Goal: Task Accomplishment & Management: Manage account settings

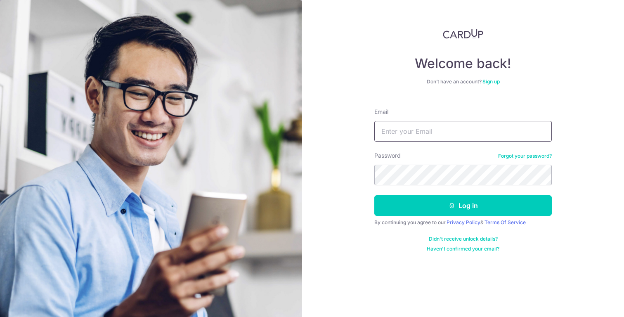
click at [426, 121] on input "Email" at bounding box center [463, 131] width 178 height 21
type input "[EMAIL_ADDRESS][DOMAIN_NAME]"
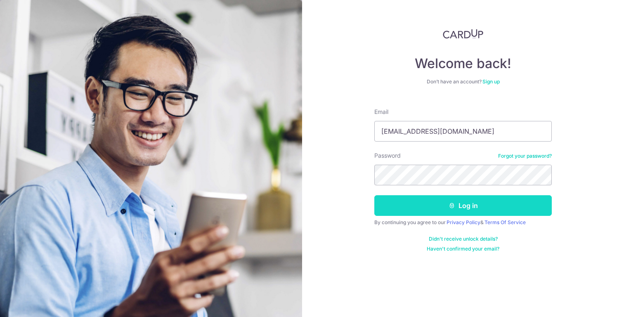
click at [445, 211] on button "Log in" at bounding box center [463, 205] width 178 height 21
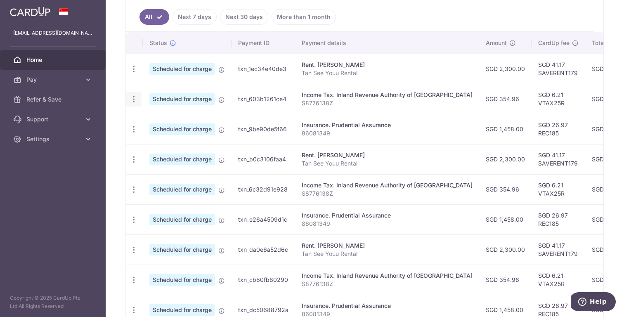
click at [133, 98] on icon "button" at bounding box center [134, 99] width 9 height 9
click at [161, 142] on span "Cancel payment" at bounding box center [177, 142] width 55 height 10
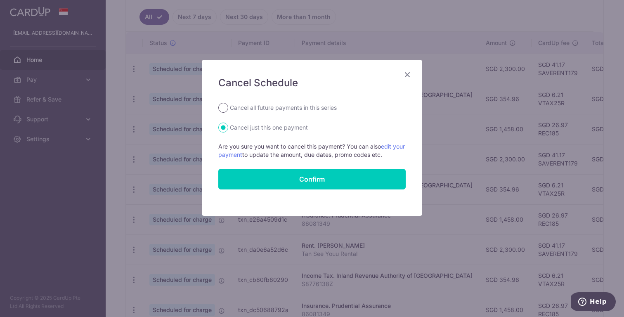
click at [224, 109] on input "Cancel all future payments in this series" at bounding box center [223, 108] width 10 height 10
radio input "true"
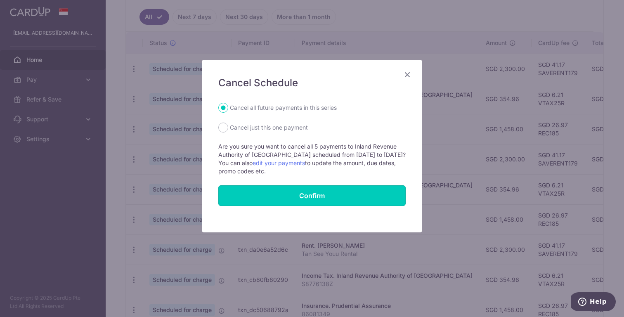
drag, startPoint x: 301, startPoint y: 195, endPoint x: 395, endPoint y: 125, distance: 116.8
click at [395, 125] on form "Cancel all future payments in this series Cancel just this one payment Are you …" at bounding box center [311, 154] width 187 height 103
click at [405, 74] on icon "Close" at bounding box center [408, 74] width 10 height 10
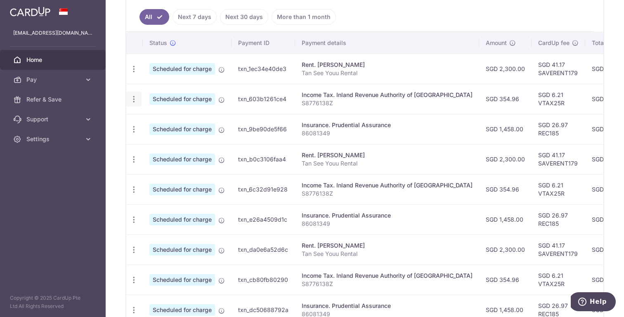
click at [134, 99] on icon "button" at bounding box center [134, 99] width 9 height 9
click at [270, 132] on td "txn_9be90de5f66" at bounding box center [264, 129] width 64 height 30
click at [132, 128] on icon "button" at bounding box center [134, 129] width 9 height 9
click at [159, 170] on span "Cancel payment" at bounding box center [177, 172] width 55 height 10
radio input "true"
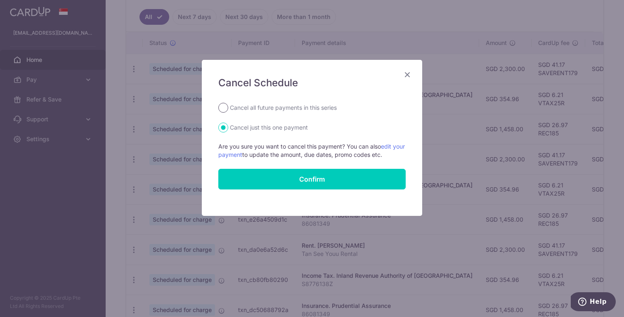
click at [223, 109] on input "Cancel all future payments in this series" at bounding box center [223, 108] width 10 height 10
radio input "true"
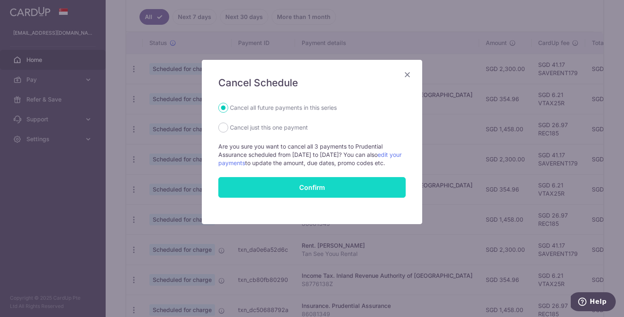
click at [283, 196] on button "Confirm" at bounding box center [311, 187] width 187 height 21
